Goal: Transaction & Acquisition: Download file/media

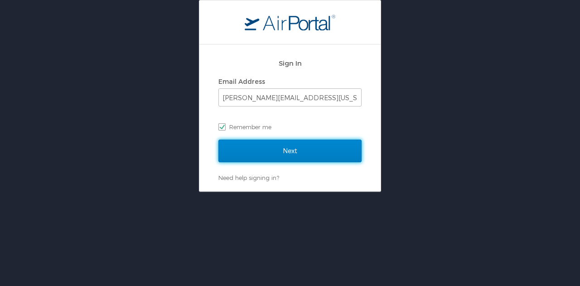
click at [281, 150] on input "Next" at bounding box center [289, 150] width 143 height 23
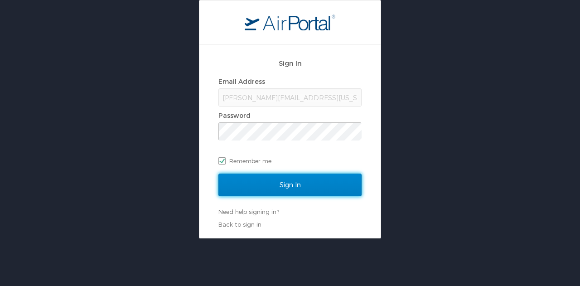
click at [291, 189] on input "Sign In" at bounding box center [289, 184] width 143 height 23
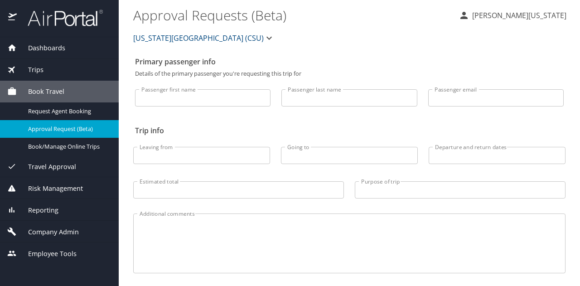
click at [54, 52] on span "Dashboards" at bounding box center [41, 48] width 48 height 10
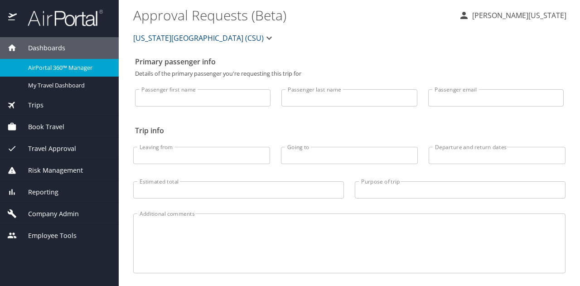
click at [64, 67] on span "AirPortal 360™ Manager" at bounding box center [68, 67] width 80 height 9
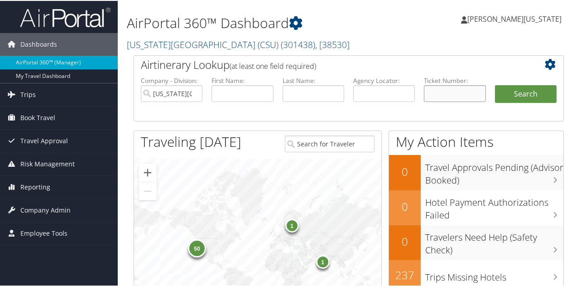
click at [438, 93] on input "text" at bounding box center [455, 92] width 62 height 17
paste input "5267308196390"
type input "5267308196390"
click at [495, 84] on button "Search" at bounding box center [526, 93] width 62 height 18
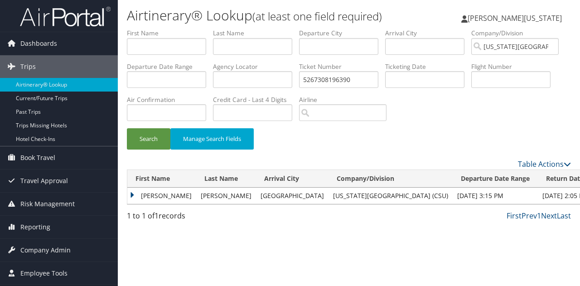
click at [134, 193] on td "TRACY DAWN" at bounding box center [161, 195] width 69 height 16
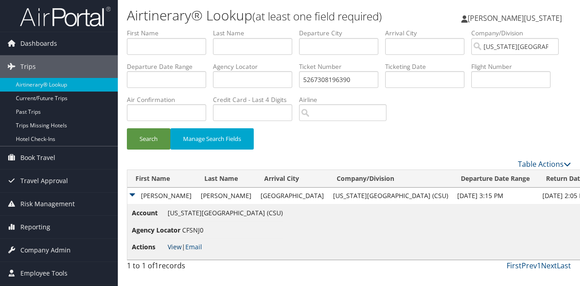
click at [175, 248] on link "View" at bounding box center [175, 246] width 14 height 9
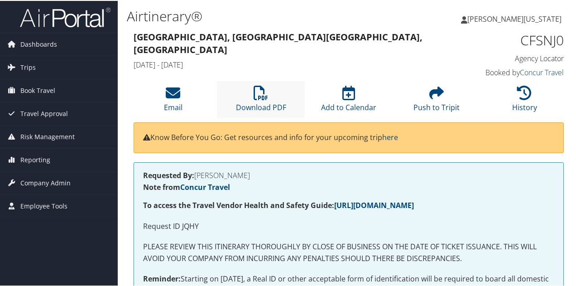
click at [252, 95] on li "Download PDF" at bounding box center [261, 98] width 88 height 37
